Goal: Communication & Community: Ask a question

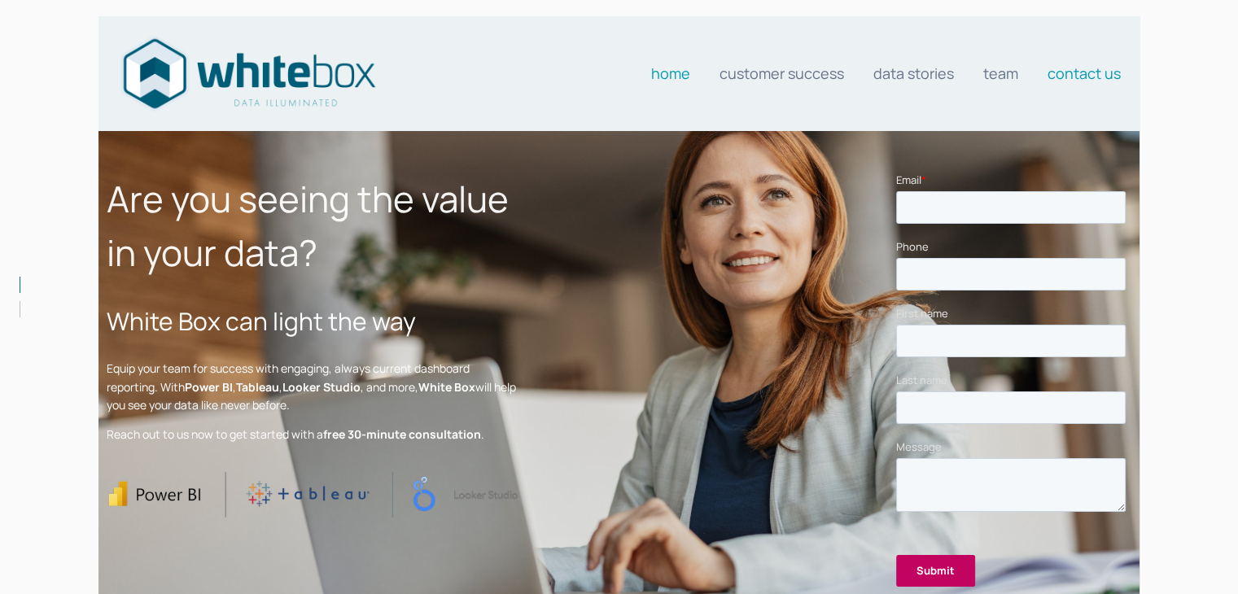
click at [1055, 71] on link "Contact us" at bounding box center [1083, 73] width 73 height 33
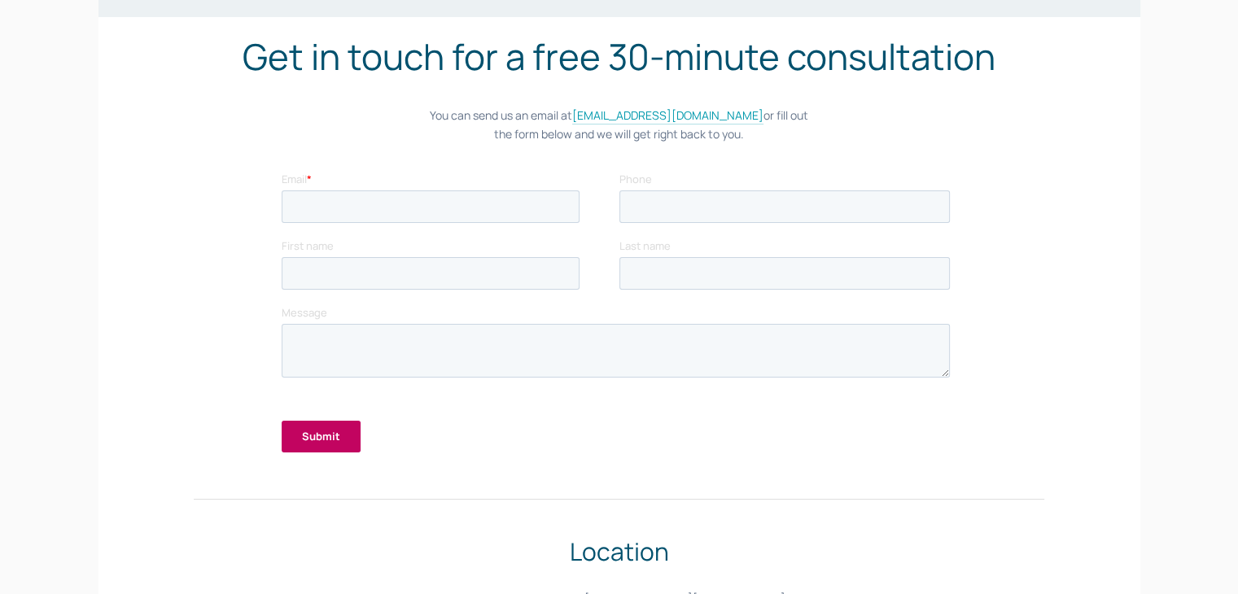
scroll to position [120, 0]
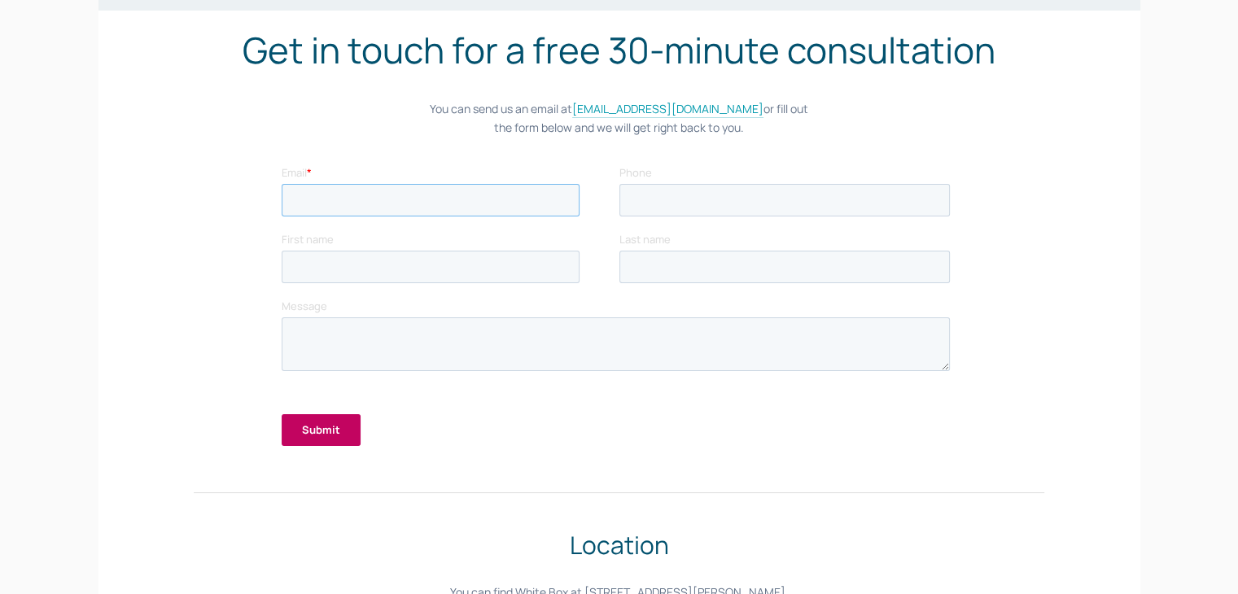
click at [377, 210] on input "Email *" at bounding box center [431, 200] width 298 height 33
type input "Venkatesh1.Jalendiran@benchmarkestimating.com"
type input "+61469669059"
type input "Venkatesh"
type input "Jalendiran"
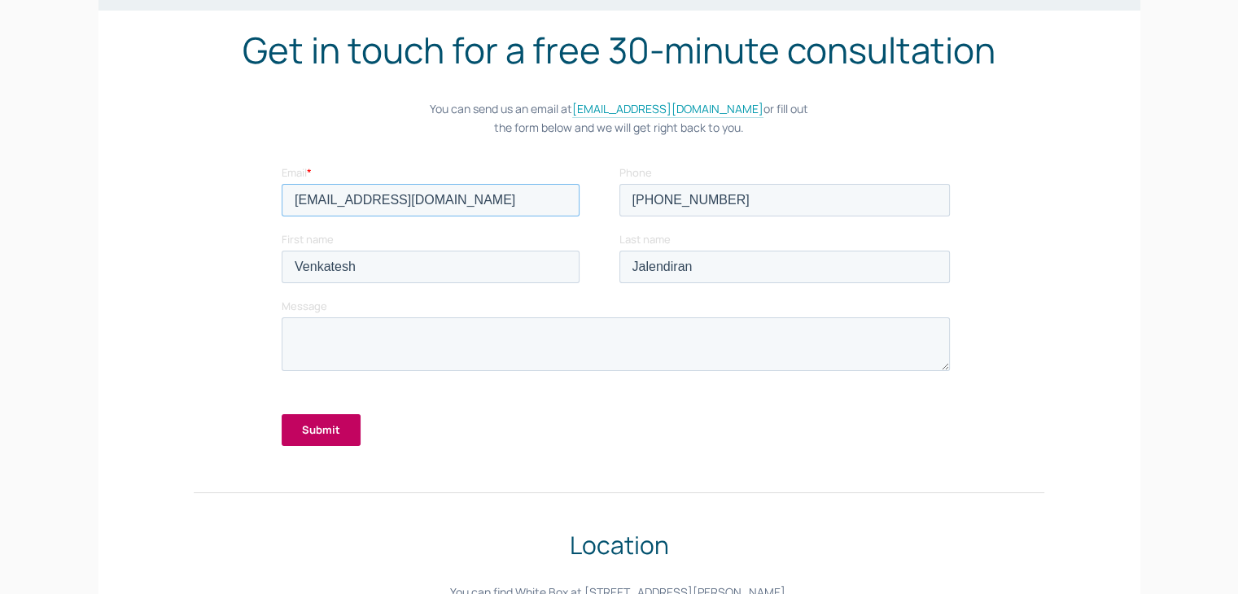
drag, startPoint x: 352, startPoint y: 197, endPoint x: 380, endPoint y: 200, distance: 28.7
click at [380, 200] on input "Venkatesh1.Jalendiran@benchmarkestimating.com" at bounding box center [431, 200] width 298 height 33
click at [445, 202] on input "Venkateslendiran@benchmarkestimating.com" at bounding box center [431, 200] width 298 height 33
type input "Venkateslendiran@finity.com"
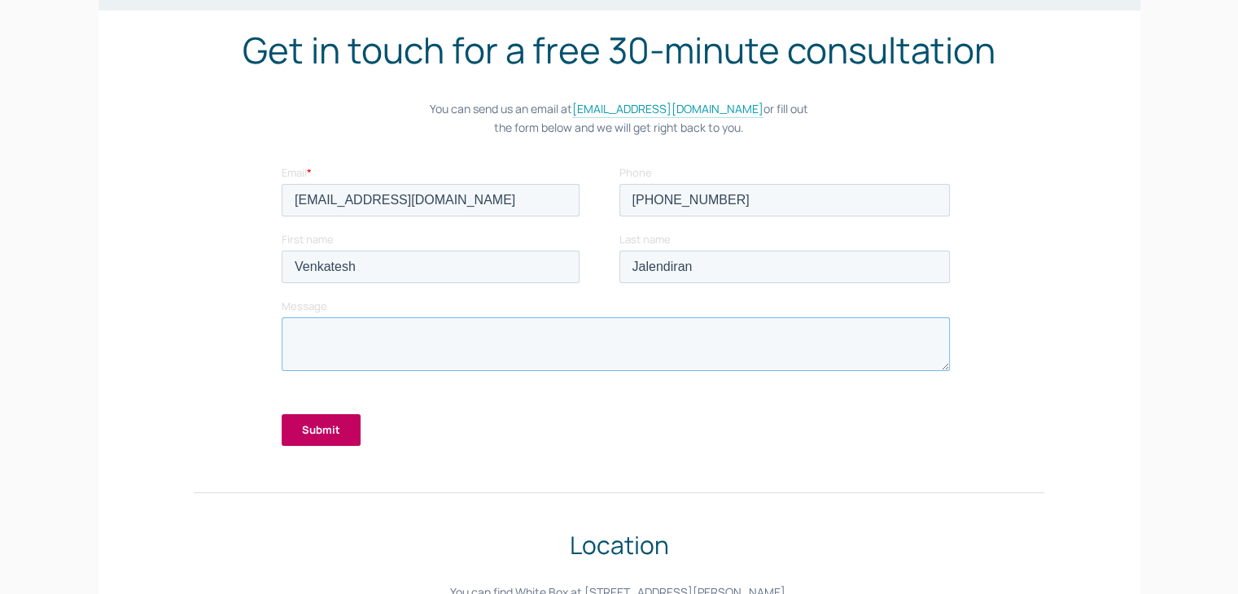
click at [352, 343] on textarea "Message" at bounding box center [616, 344] width 668 height 54
type textarea "nvioew vnioew"
click at [289, 426] on input "Submit" at bounding box center [321, 430] width 79 height 32
